Goal: Transaction & Acquisition: Purchase product/service

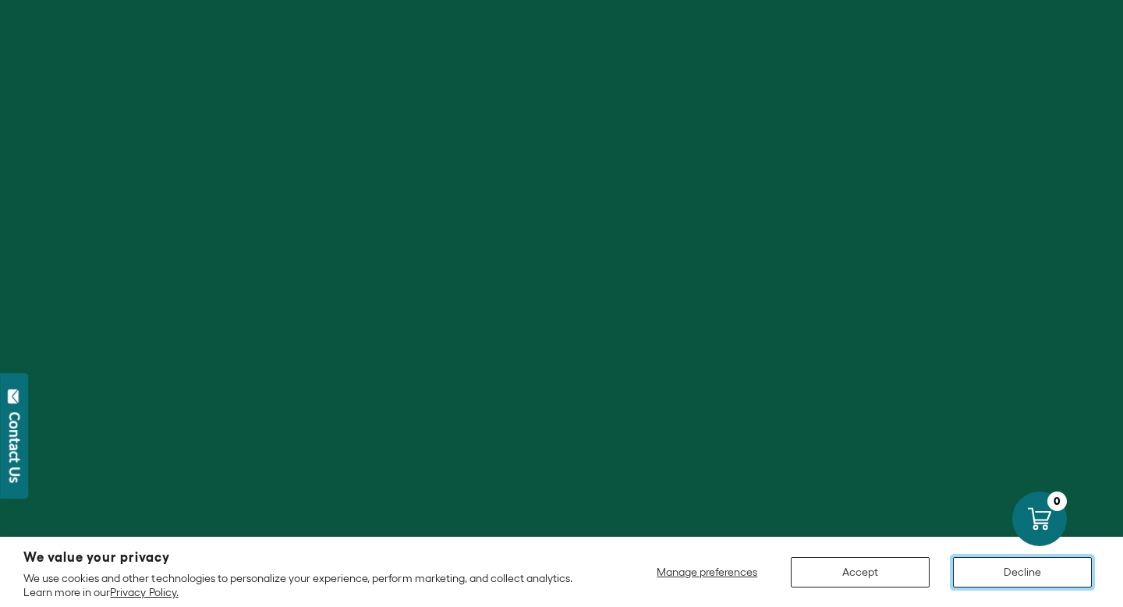
click at [992, 570] on button "Decline" at bounding box center [1022, 572] width 139 height 30
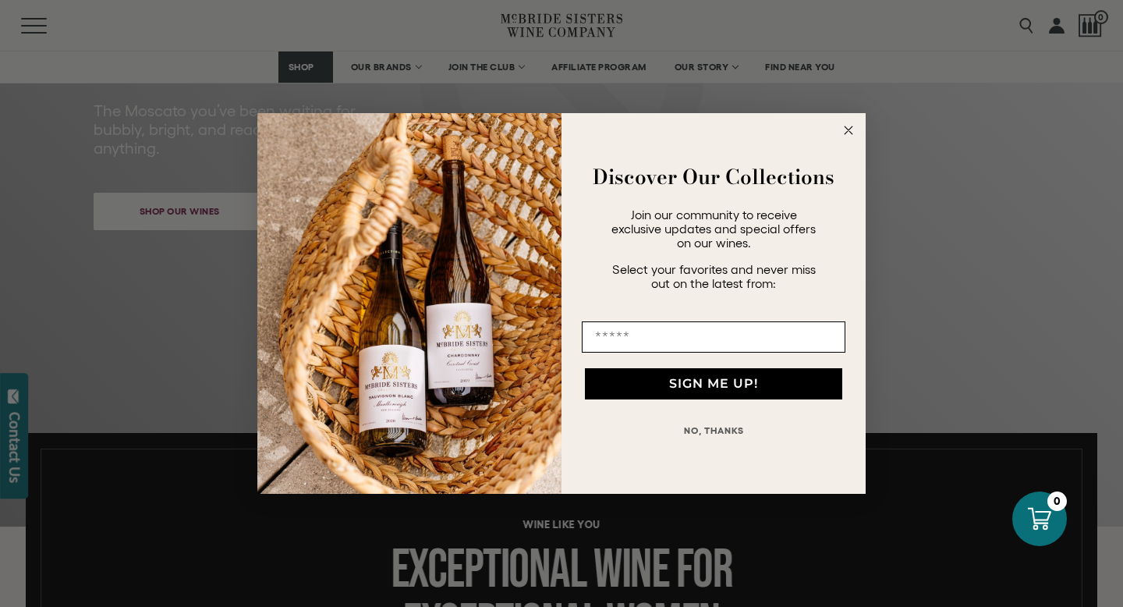
scroll to position [311, 0]
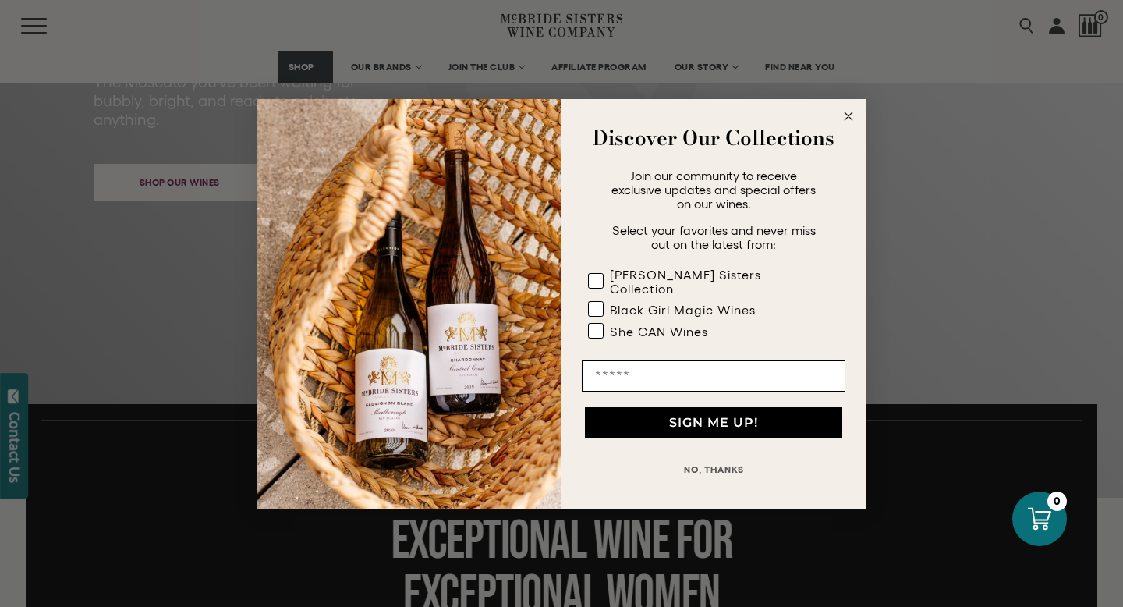
click at [850, 120] on icon "Close dialog" at bounding box center [849, 116] width 8 height 8
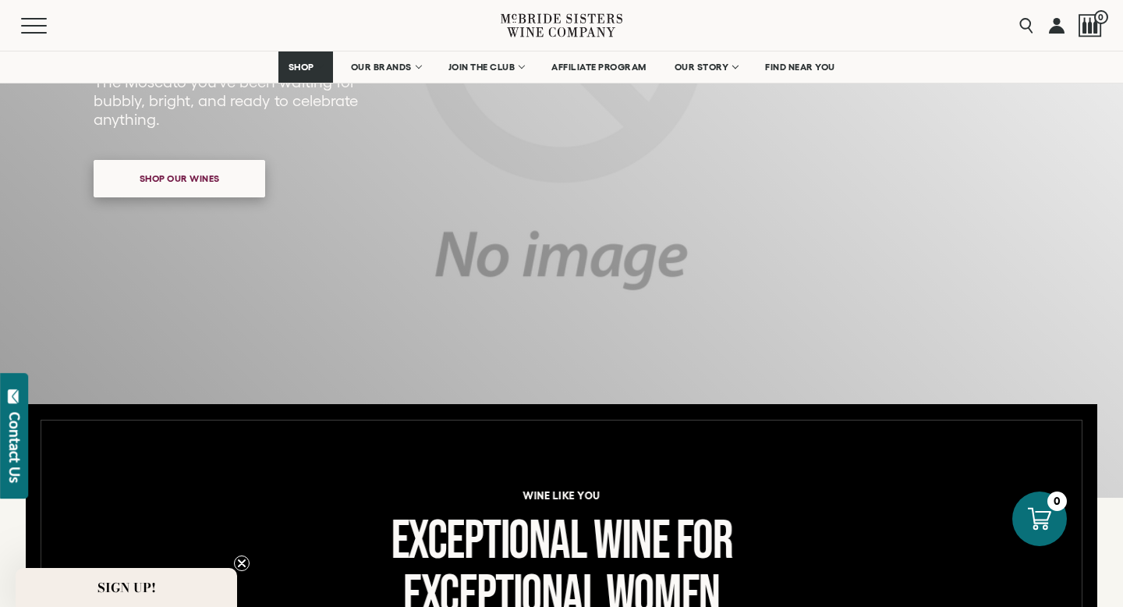
click at [134, 179] on span "Shop our wines" at bounding box center [179, 178] width 135 height 30
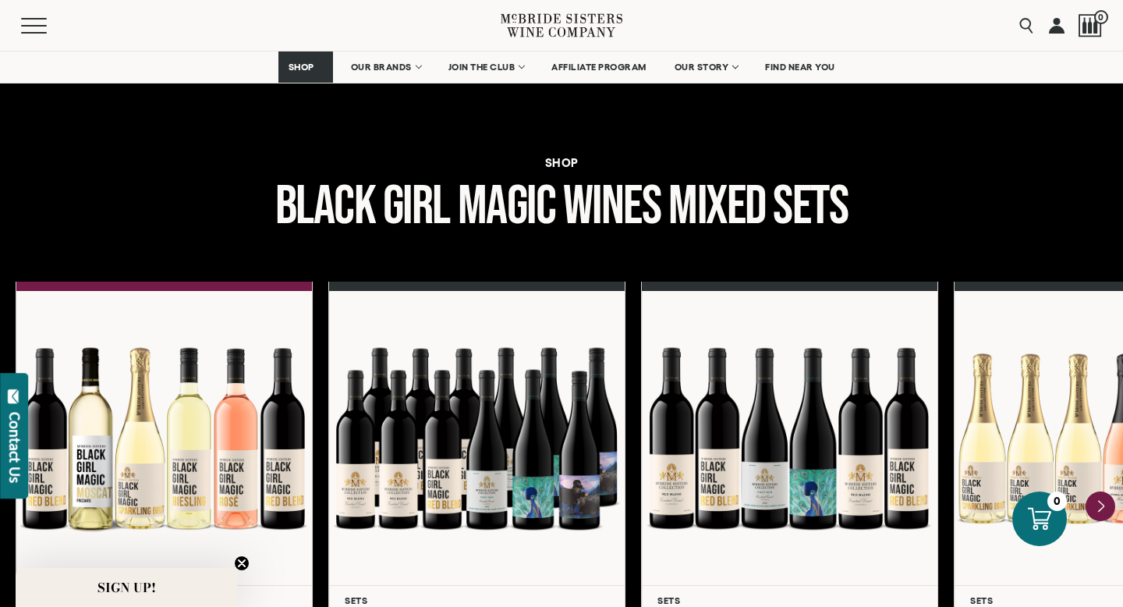
scroll to position [2070, 0]
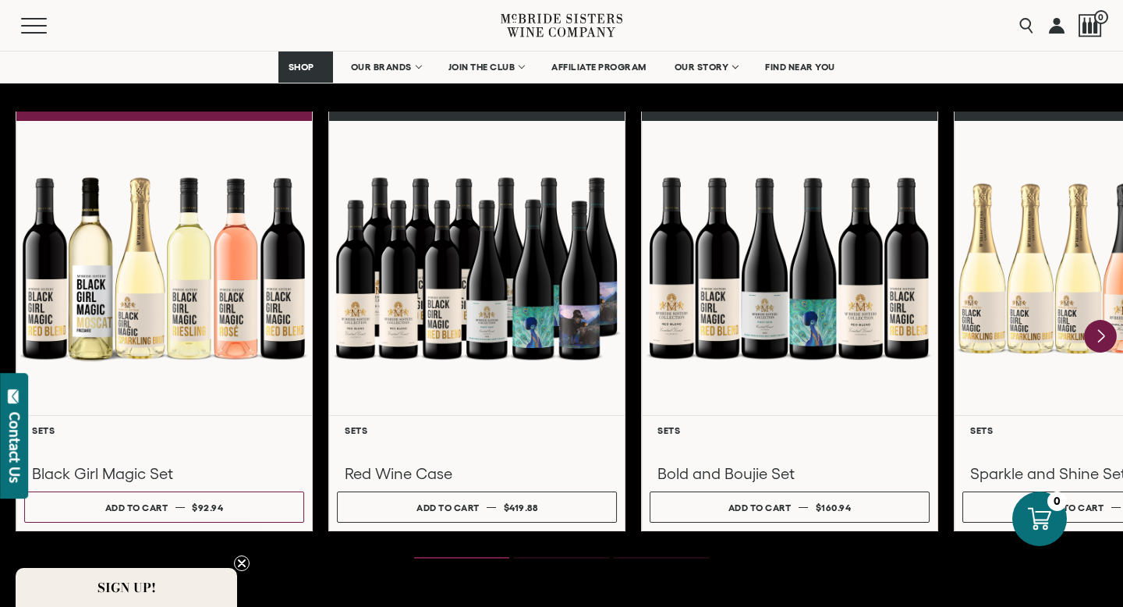
click at [1105, 327] on icon "Next" at bounding box center [1100, 336] width 33 height 33
